Goal: Information Seeking & Learning: Understand process/instructions

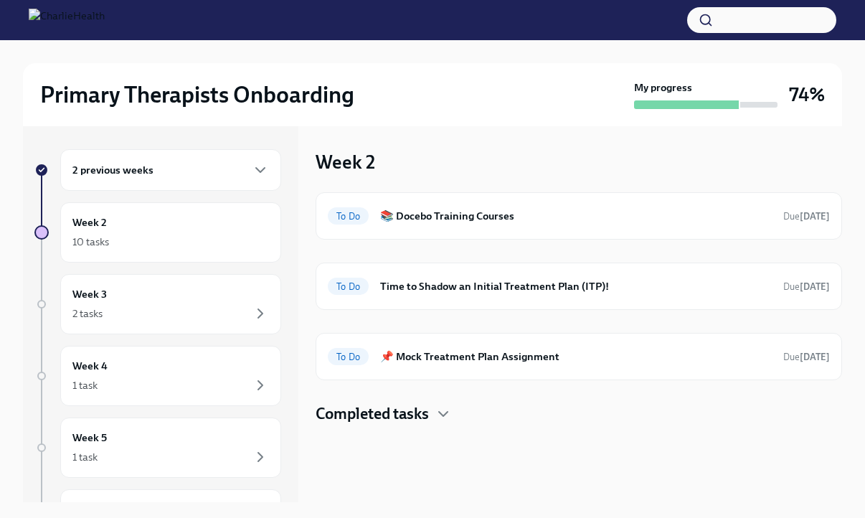
scroll to position [57, 0]
click at [531, 363] on h6 "📌 Mock Treatment Plan Assignment" at bounding box center [576, 357] width 392 height 16
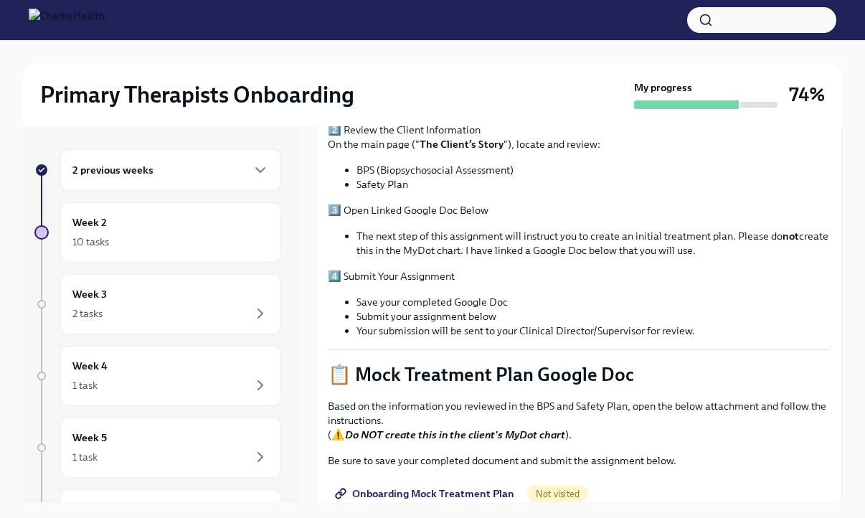
scroll to position [505, 0]
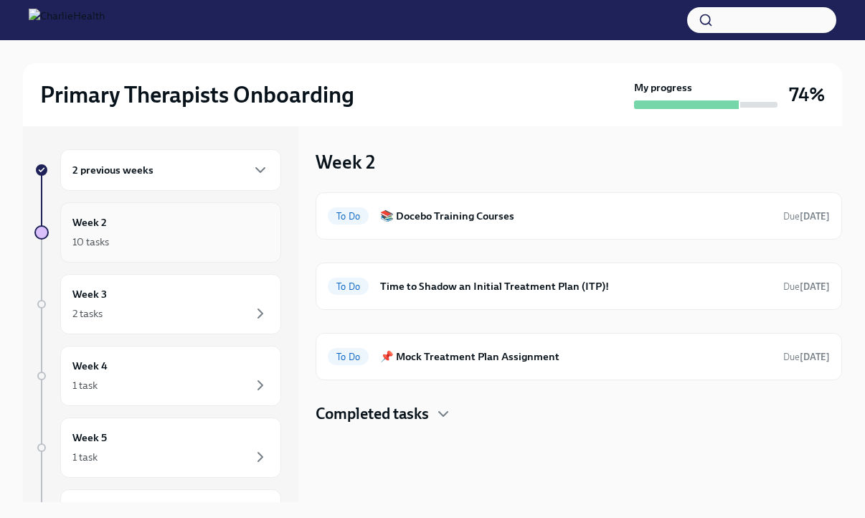
click at [177, 225] on div "Week 2 10 tasks" at bounding box center [170, 233] width 197 height 36
click at [173, 308] on div "2 tasks" at bounding box center [170, 313] width 197 height 17
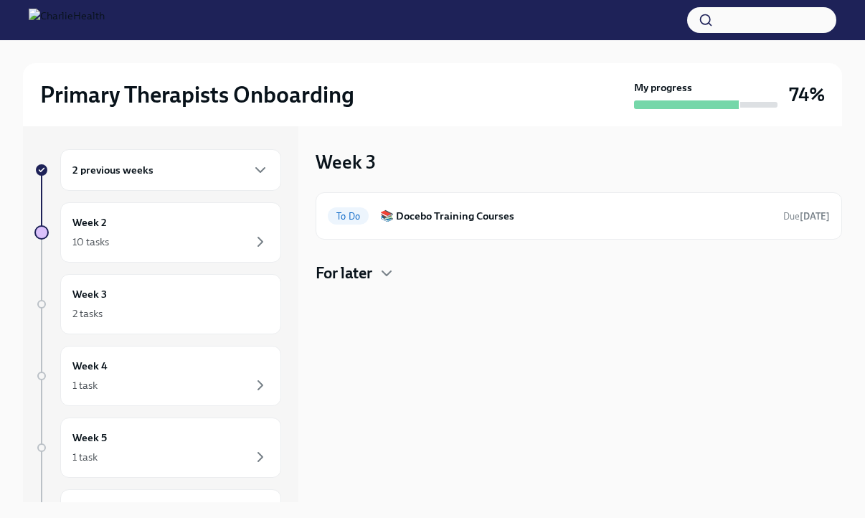
click at [339, 281] on h4 "For later" at bounding box center [344, 274] width 57 height 22
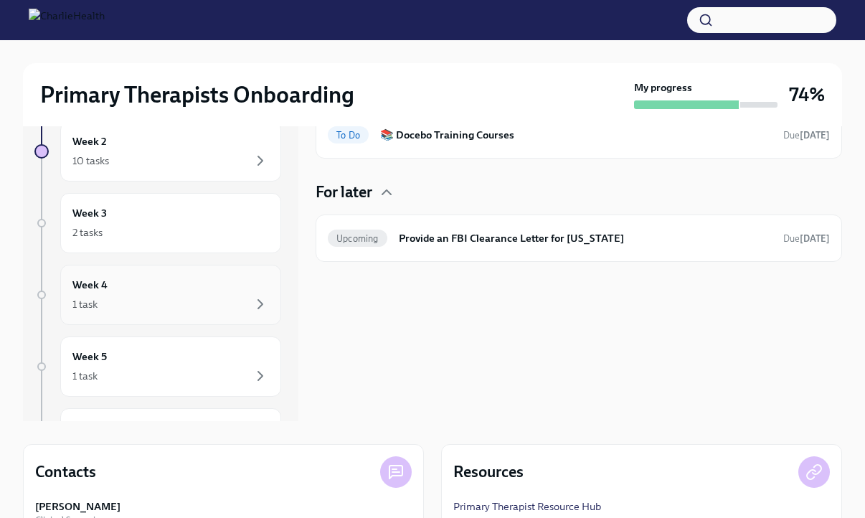
scroll to position [54, 0]
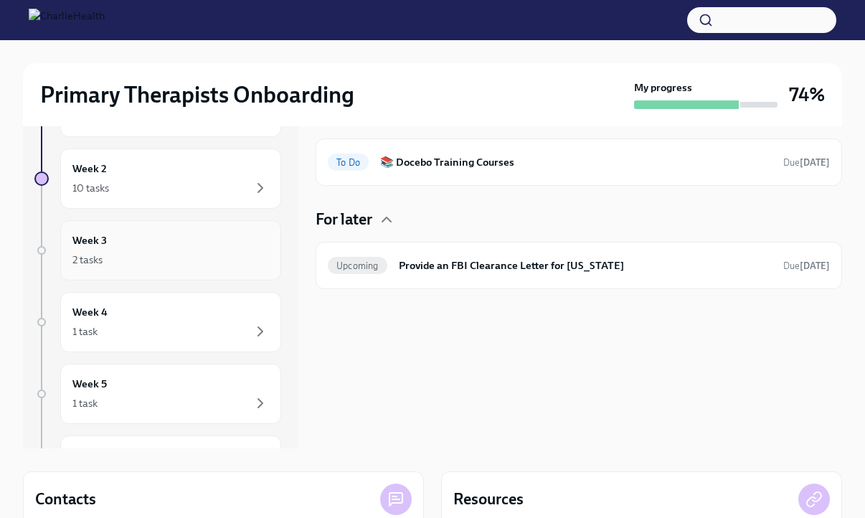
click at [193, 238] on div "Week 3 2 tasks" at bounding box center [170, 251] width 197 height 36
click at [199, 246] on div "Week 3 2 tasks" at bounding box center [170, 251] width 197 height 36
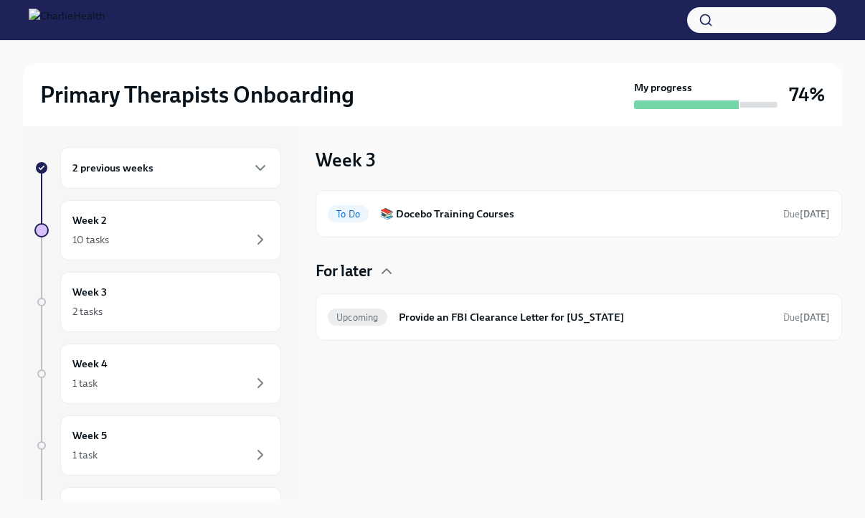
scroll to position [0, 0]
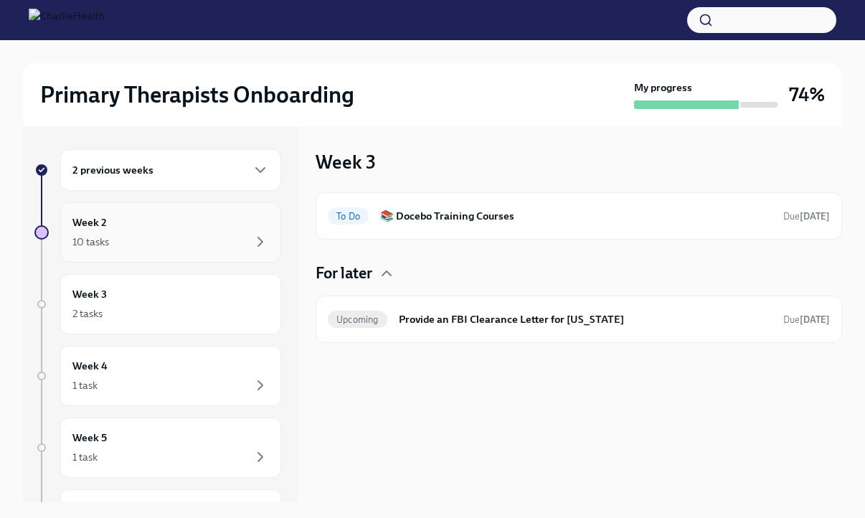
click at [189, 257] on div "Week 2 10 tasks" at bounding box center [170, 232] width 221 height 60
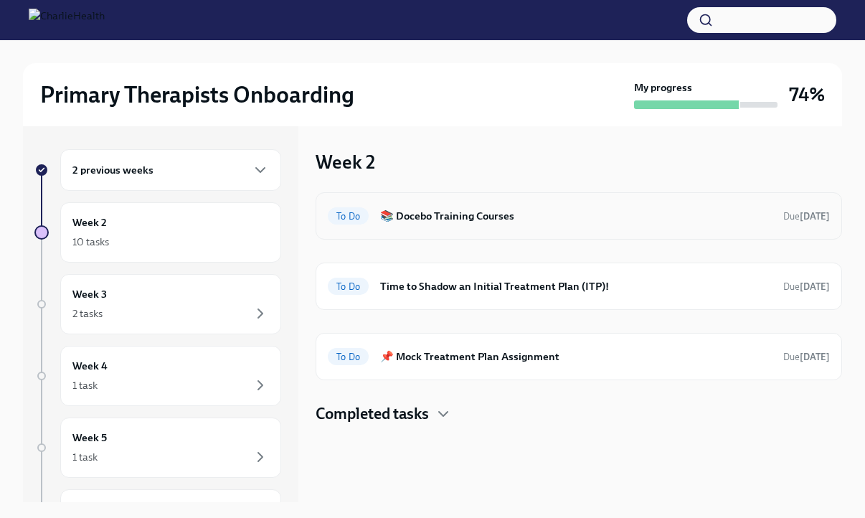
click at [429, 212] on h6 "📚 Docebo Training Courses" at bounding box center [576, 216] width 392 height 16
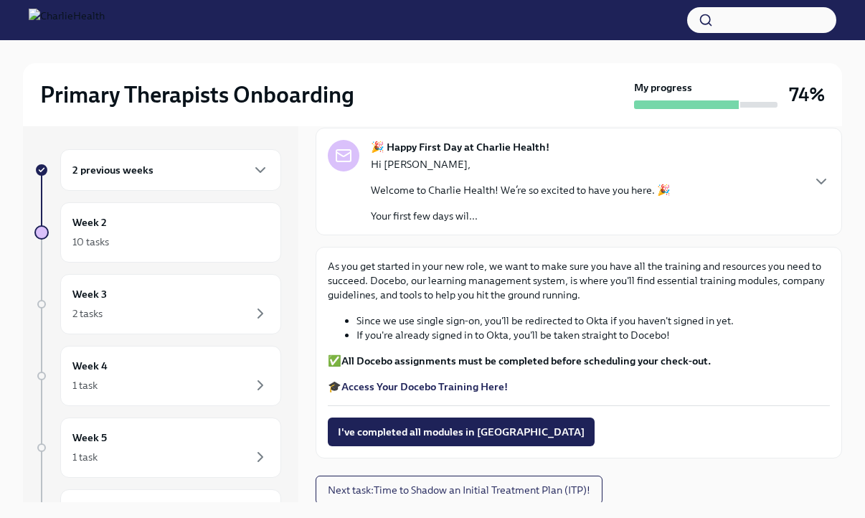
scroll to position [85, 0]
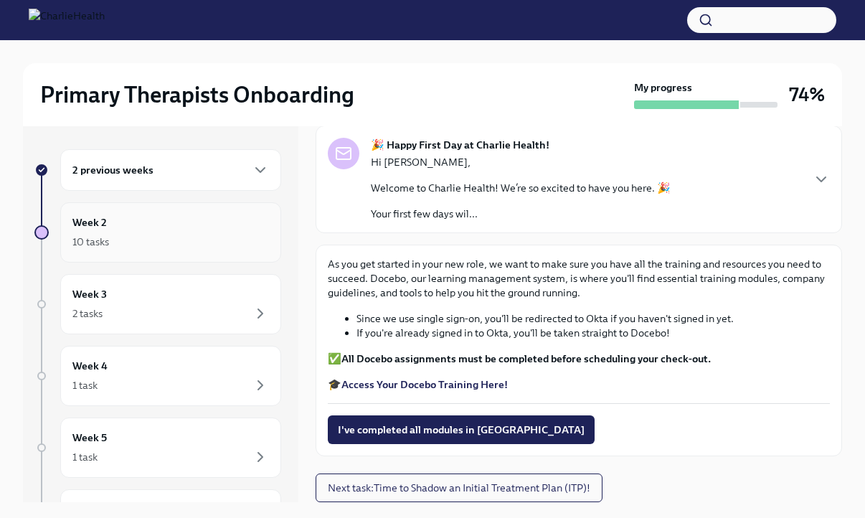
click at [212, 235] on div "10 tasks" at bounding box center [170, 241] width 197 height 17
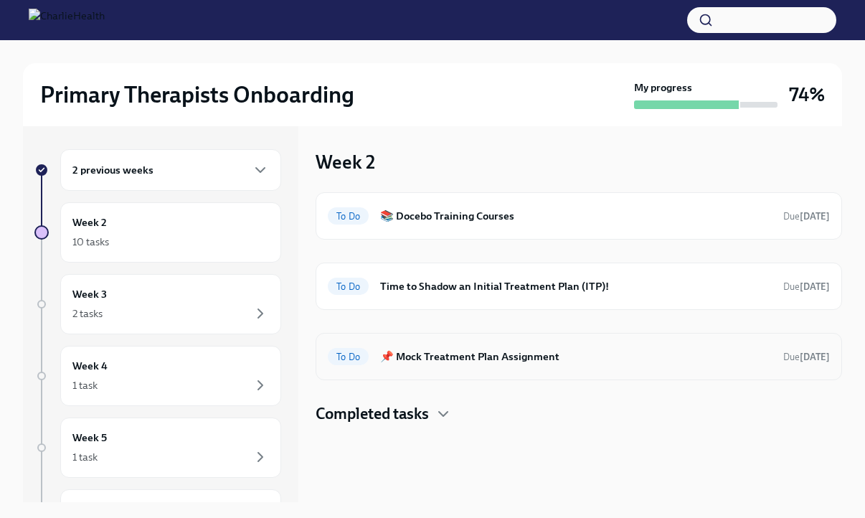
click at [520, 348] on div "To Do 📌 Mock Treatment Plan Assignment Due in 3 days" at bounding box center [579, 356] width 502 height 23
